Goal: Find specific page/section: Find specific page/section

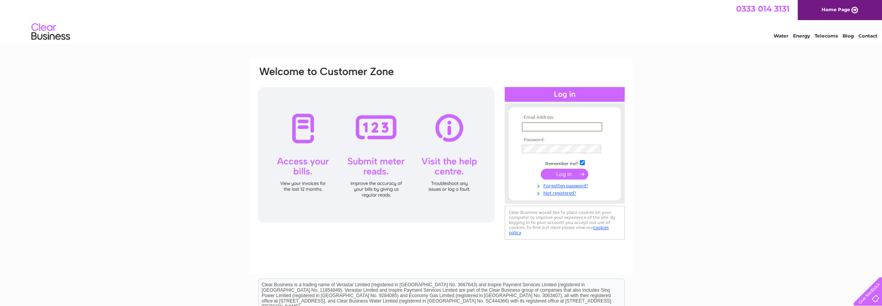
click at [573, 128] on input "text" at bounding box center [562, 126] width 80 height 9
type input "[EMAIL_ADDRESS][DOMAIN_NAME]"
click at [570, 175] on input "submit" at bounding box center [565, 173] width 48 height 11
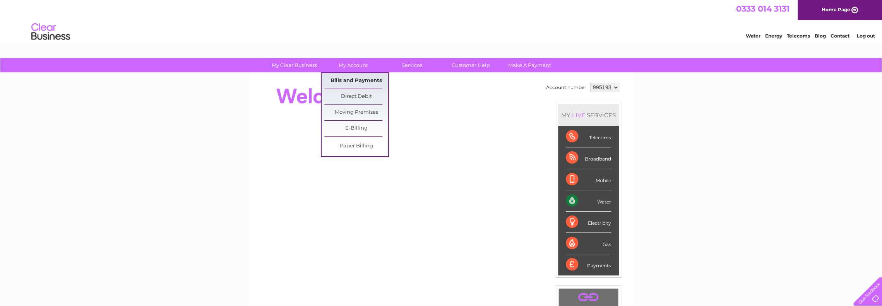
click at [355, 80] on link "Bills and Payments" at bounding box center [356, 80] width 64 height 15
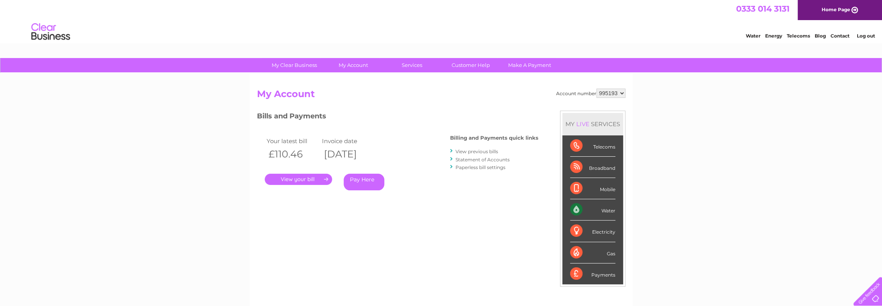
click at [319, 179] on link "." at bounding box center [298, 179] width 67 height 11
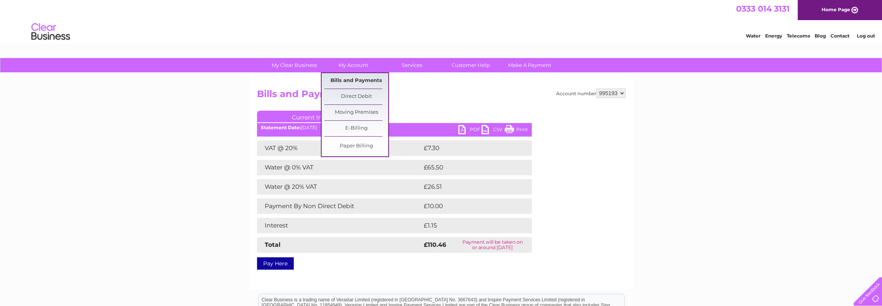
click at [358, 79] on link "Bills and Payments" at bounding box center [356, 80] width 64 height 15
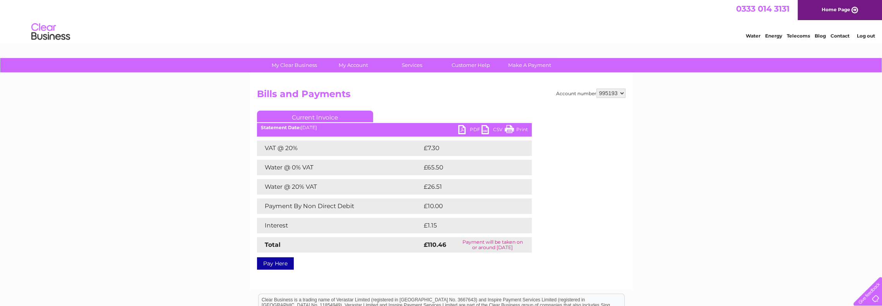
click at [476, 128] on link "PDF" at bounding box center [469, 130] width 23 height 11
